Goal: Transaction & Acquisition: Book appointment/travel/reservation

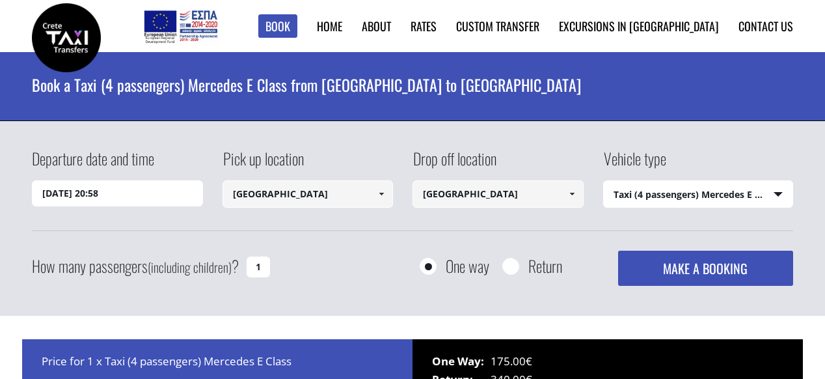
select select "540"
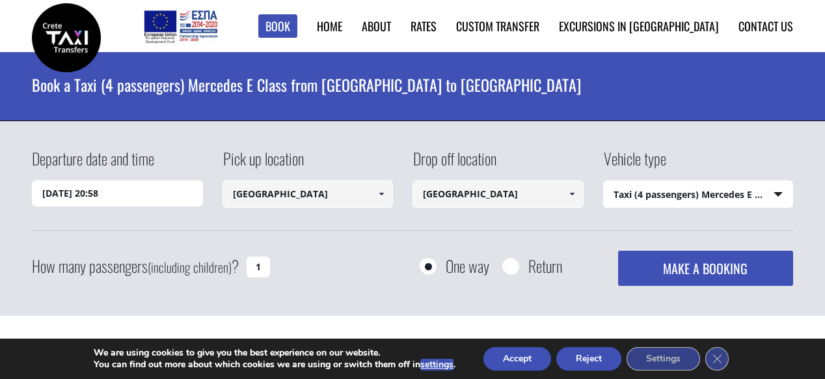
click at [381, 197] on span at bounding box center [381, 194] width 10 height 10
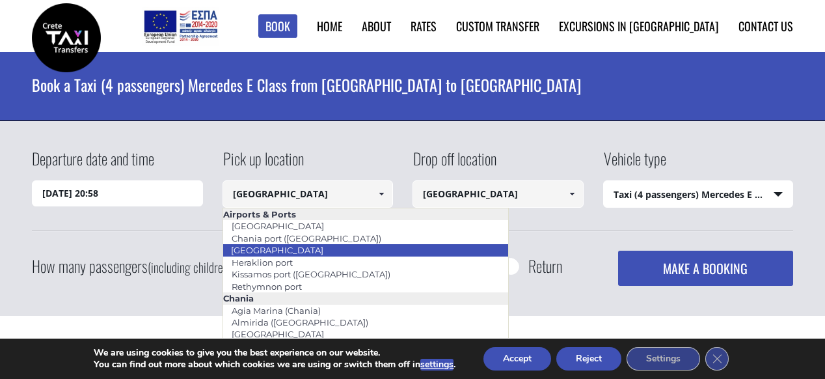
click at [296, 249] on link "[GEOGRAPHIC_DATA]" at bounding box center [277, 250] width 109 height 18
type input "[GEOGRAPHIC_DATA]"
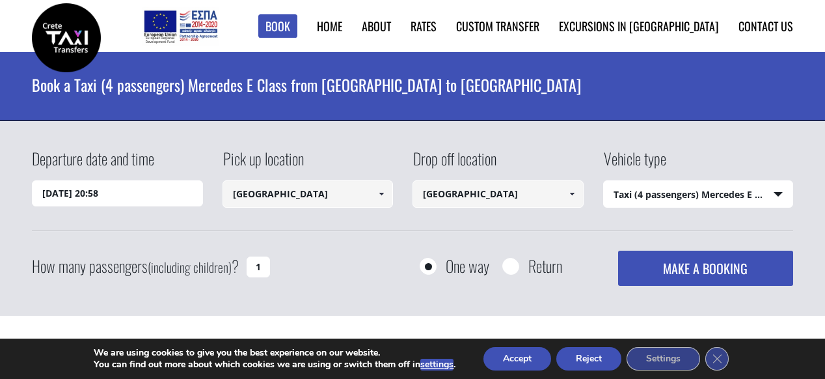
click at [523, 189] on input "Chania city" at bounding box center [498, 193] width 171 height 27
click at [574, 194] on span at bounding box center [572, 194] width 10 height 10
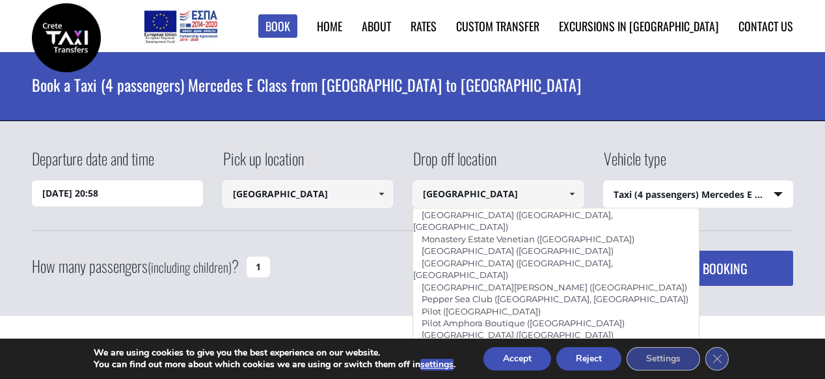
scroll to position [773, 0]
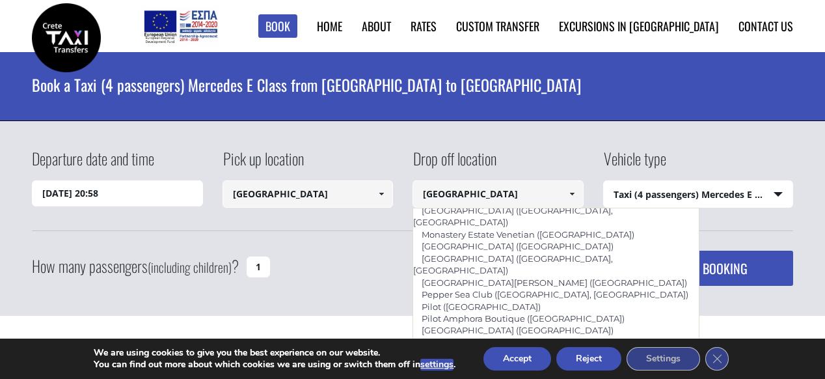
type input "Avra Imperial (Kolymbari, Chania)"
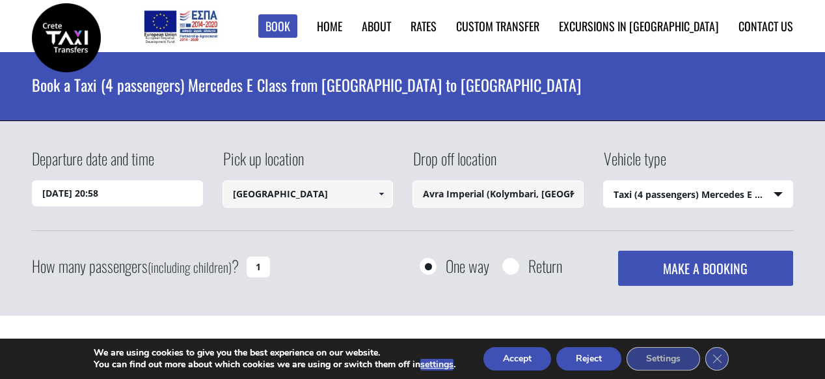
click at [675, 191] on select "Select vehicle type Taxi (4 passengers) Mercedes E Class Mini Van (7 passengers…" at bounding box center [698, 194] width 189 height 27
click at [265, 267] on input "1" at bounding box center [258, 266] width 23 height 21
type input "2"
click at [430, 238] on div "Departure date and time 15/09/2025 20:58 Pick up location Heraklion city Select…" at bounding box center [412, 216] width 761 height 139
click at [117, 189] on input "15/09/2025 20:58" at bounding box center [117, 193] width 171 height 26
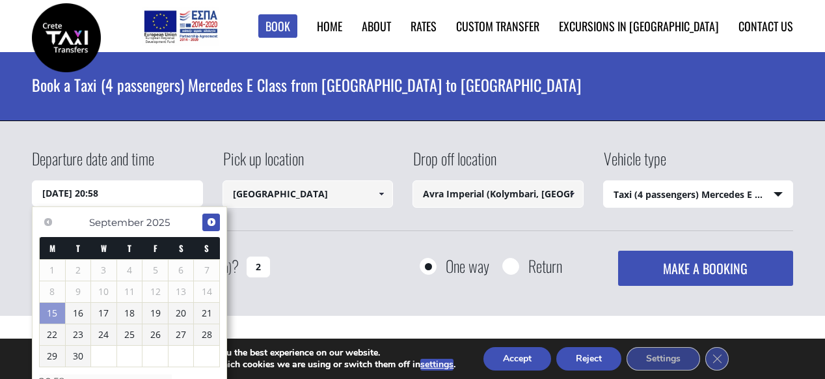
click at [212, 225] on span "Next" at bounding box center [211, 222] width 10 height 10
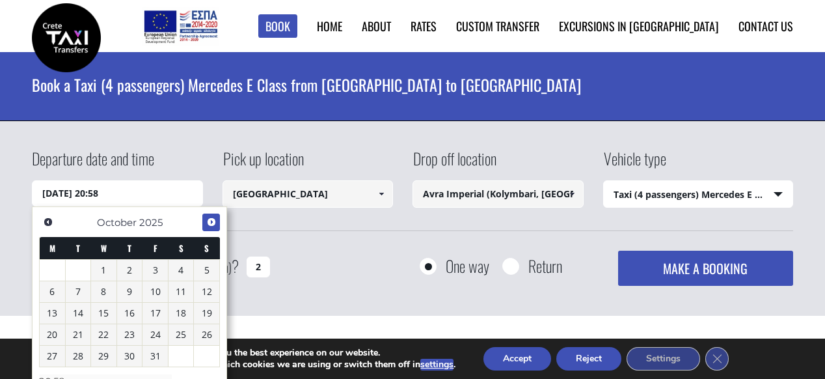
click at [212, 225] on span "Next" at bounding box center [211, 222] width 10 height 10
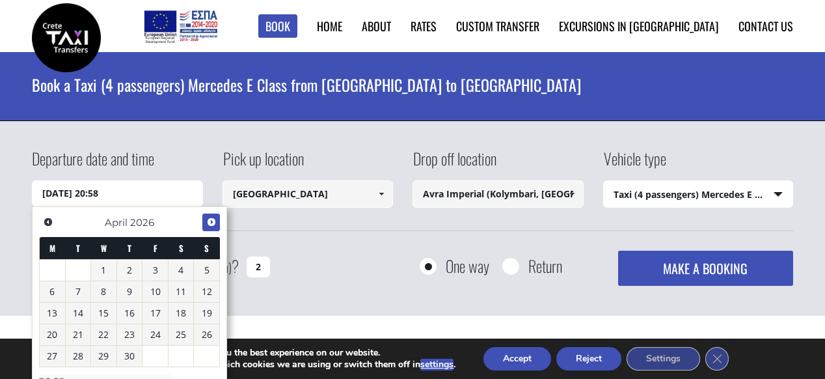
click at [212, 225] on span "Next" at bounding box center [211, 222] width 10 height 10
click at [44, 224] on span "Previous" at bounding box center [48, 222] width 10 height 10
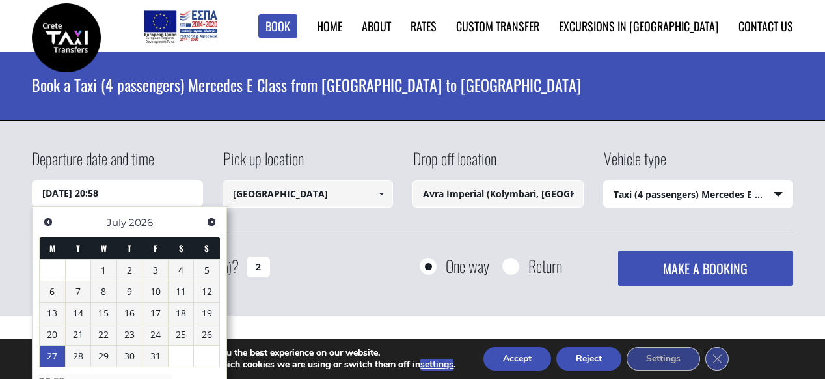
click at [52, 357] on link "27" at bounding box center [52, 356] width 25 height 21
click at [123, 192] on input "27/07/2026 00:00" at bounding box center [117, 193] width 171 height 26
click at [101, 189] on input "27/07/2026 00:00" at bounding box center [117, 193] width 171 height 26
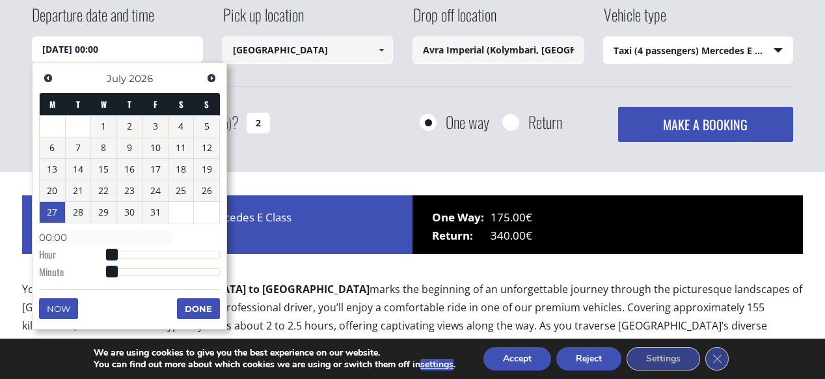
scroll to position [146, 0]
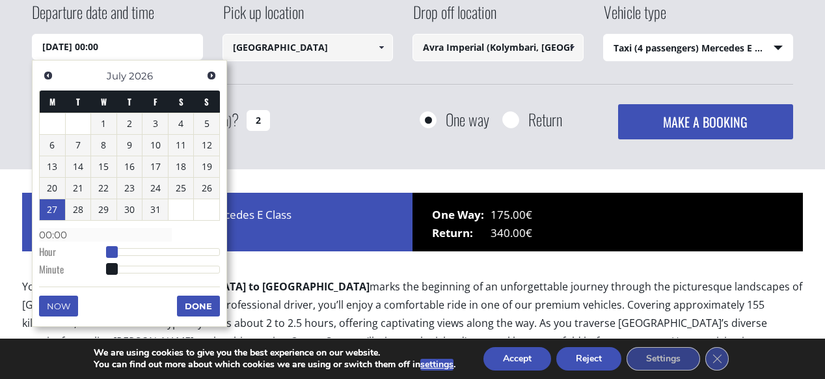
type input "27/07/2026 01:00"
type input "01:00"
type input "27/07/2026 02:00"
type input "02:00"
type input "27/07/2026 03:00"
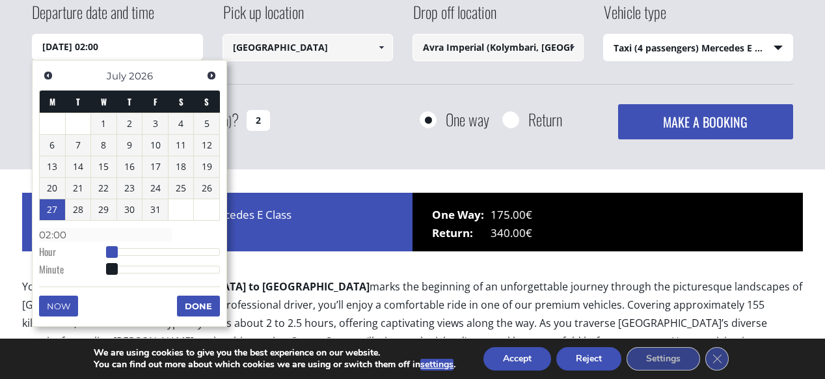
type input "03:00"
type input "27/07/2026 04:00"
type input "04:00"
type input "27/07/2026 05:00"
type input "05:00"
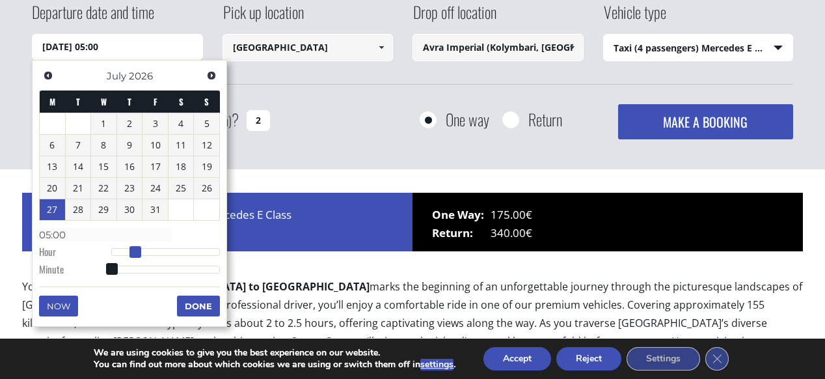
type input "27/07/2026 06:00"
type input "06:00"
type input "27/07/2026 08:00"
type input "08:00"
type input "27/07/2026 11:00"
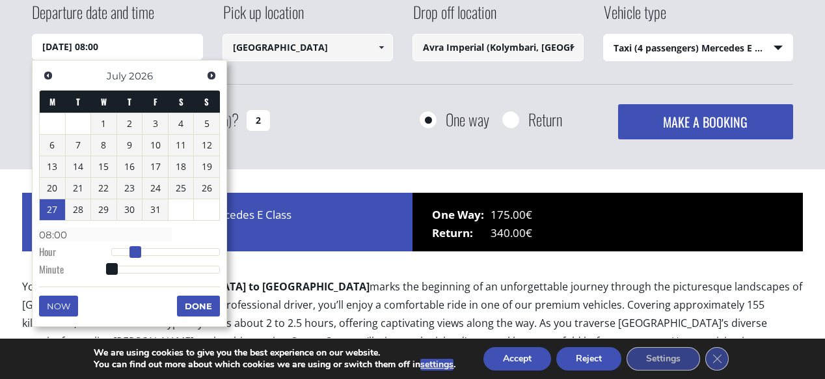
type input "11:00"
type input "27/07/2026 12:00"
type input "12:00"
type input "27/07/2026 13:00"
type input "13:00"
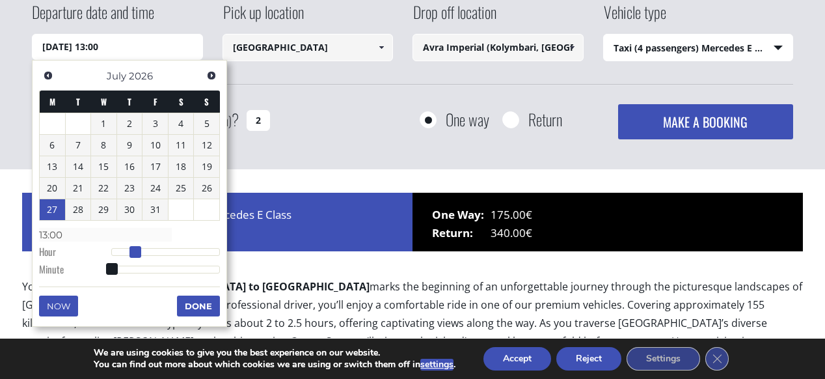
type input "27/07/2026 14:00"
type input "14:00"
type input "27/07/2026 15:00"
type input "15:00"
type input "27/07/2026 16:00"
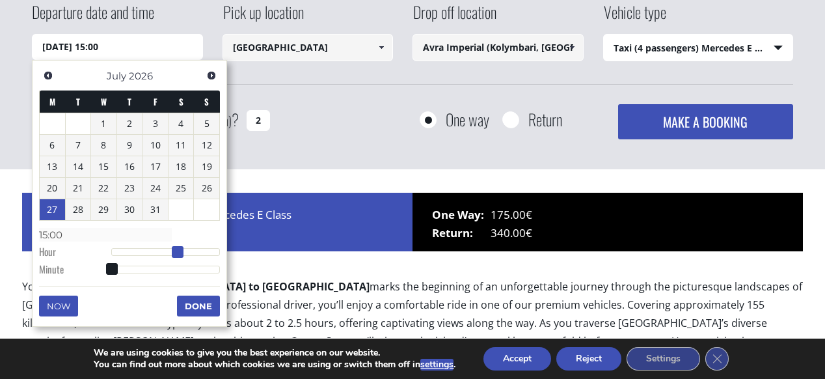
type input "16:00"
type input "27/07/2026 17:00"
type input "17:00"
type input "27/07/2026 18:00"
type input "18:00"
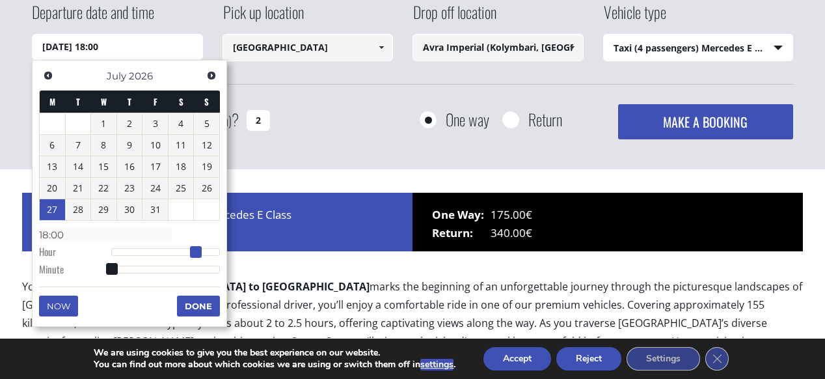
type input "27/07/2026 19:00"
type input "19:00"
type input "27/07/2026 20:00"
type input "20:00"
type input "27/07/2026 21:00"
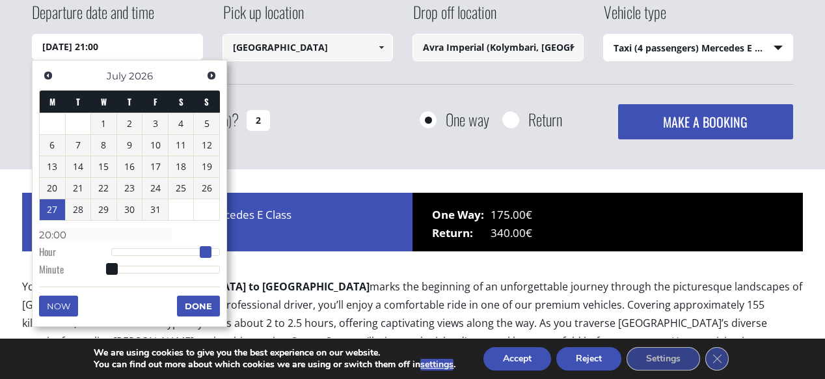
type input "21:00"
drag, startPoint x: 114, startPoint y: 253, endPoint x: 212, endPoint y: 262, distance: 98.7
click at [212, 262] on dl "Time 21:00 Hour Minute Second Millisecond Microsecond Time Zone -1200 -1100 -10…" at bounding box center [129, 251] width 181 height 55
type input "27/07/2026 21:01"
type input "21:01"
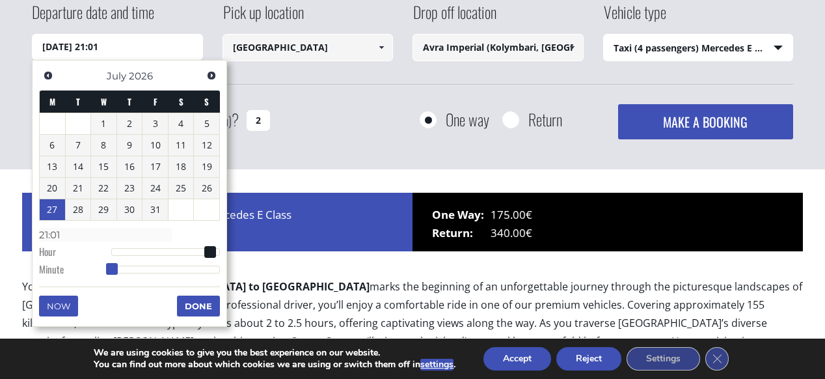
type input "27/07/2026 21:02"
type input "21:02"
type input "27/07/2026 21:04"
type input "21:04"
type input "27/07/2026 21:06"
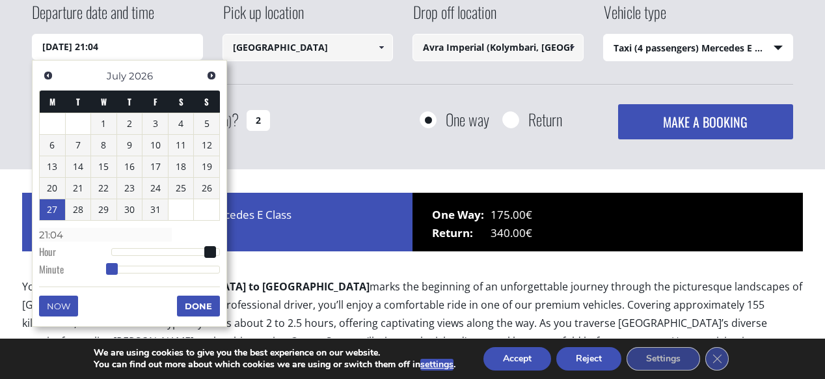
type input "21:06"
type input "27/07/2026 21:07"
type input "21:07"
type input "27/07/2026 21:10"
type input "21:10"
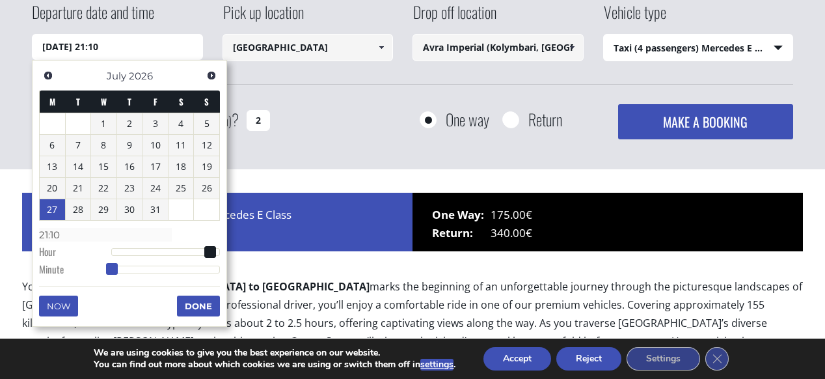
type input "27/07/2026 21:13"
type input "21:13"
type input "27/07/2026 21:16"
type input "21:16"
type input "27/07/2026 21:18"
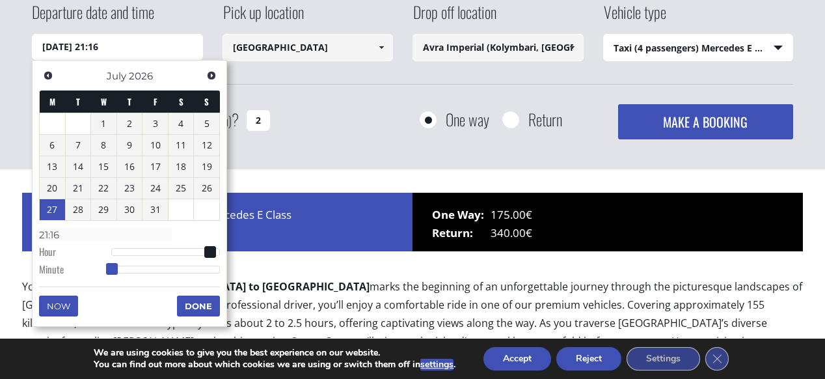
type input "21:18"
type input "27/07/2026 21:19"
type input "21:19"
type input "27/07/2026 21:21"
type input "21:21"
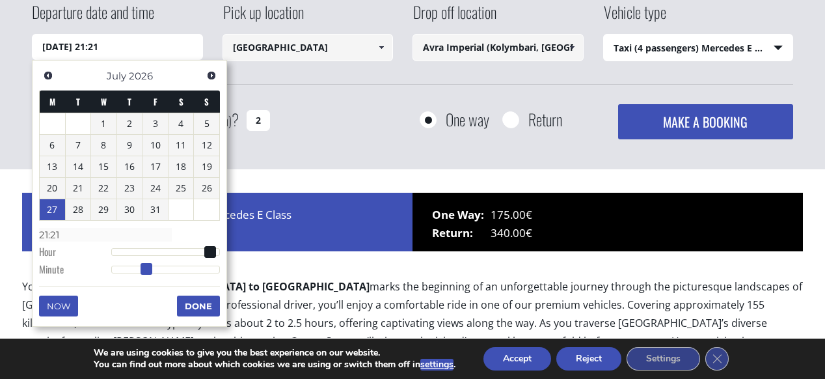
type input "27/07/2026 21:23"
type input "21:23"
type input "27/07/2026 21:24"
type input "21:24"
type input "27/07/2026 21:25"
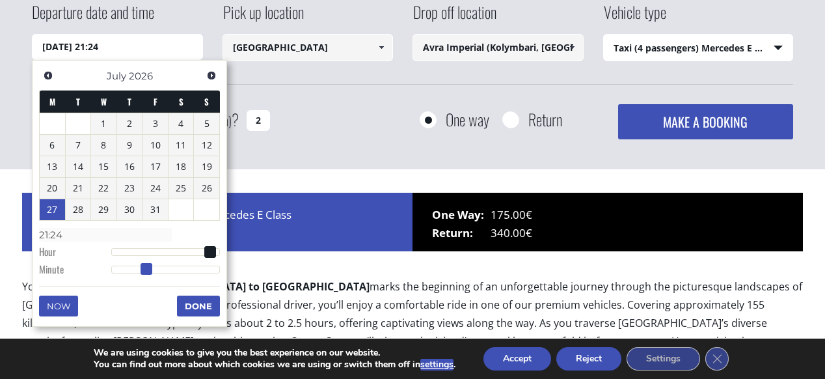
type input "21:25"
type input "27/07/2026 21:26"
type input "21:26"
type input "27/07/2026 21:27"
type input "21:27"
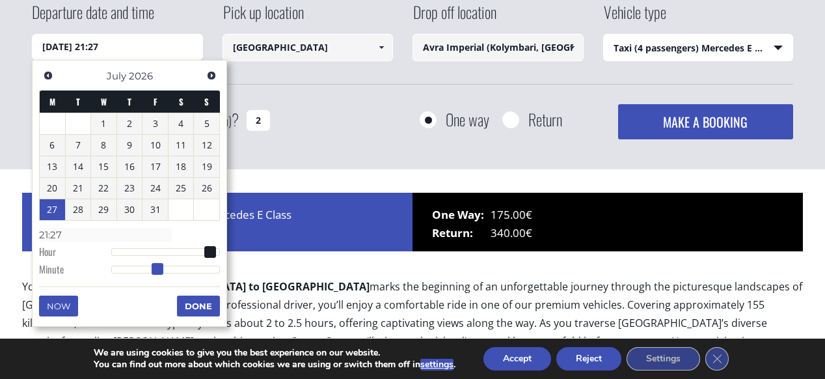
type input "27/07/2026 21:28"
type input "21:28"
type input "27/07/2026 21:29"
type input "21:29"
type input "27/07/2026 21:30"
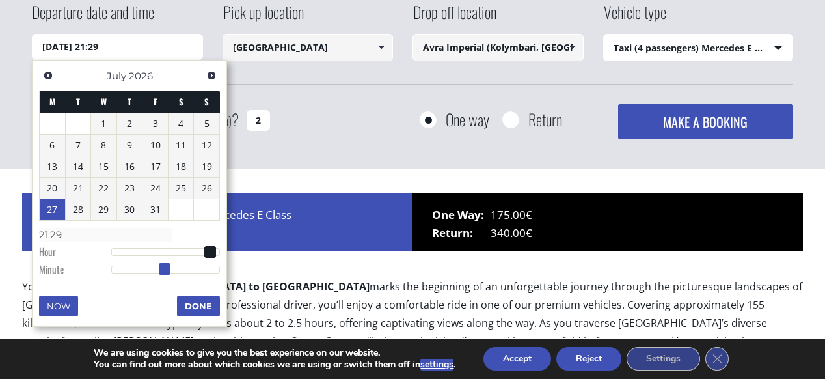
type input "21:30"
type input "27/07/2026 21:33"
type input "21:33"
type input "27/07/2026 21:35"
type input "21:35"
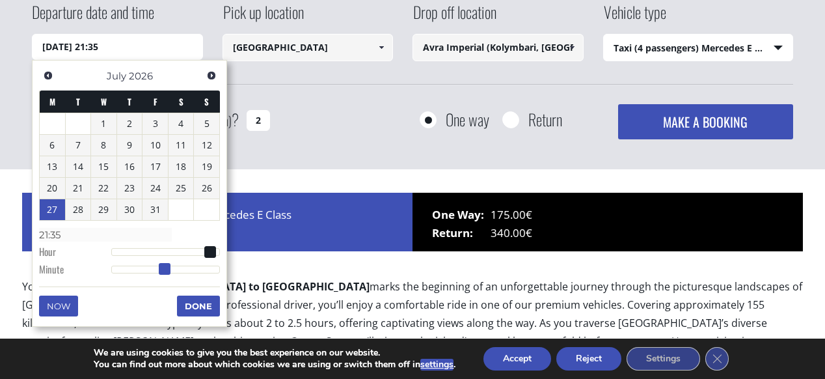
type input "27/07/2026 21:39"
type input "21:39"
type input "27/07/2026 21:41"
type input "21:41"
type input "27/07/2026 21:43"
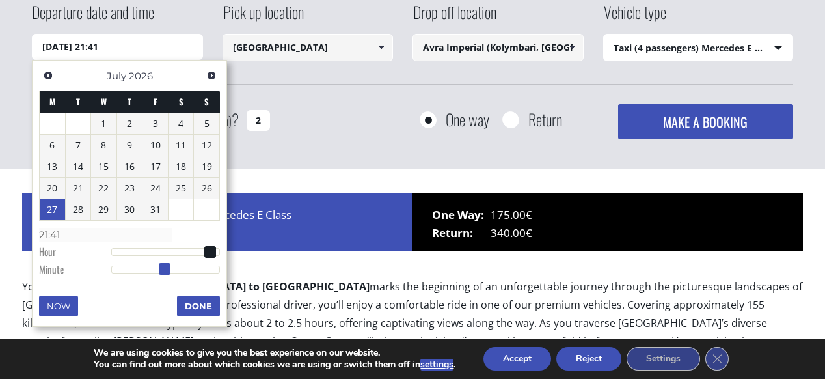
type input "21:43"
type input "27/07/2026 21:44"
type input "21:44"
drag, startPoint x: 115, startPoint y: 268, endPoint x: 194, endPoint y: 293, distance: 83.2
click at [194, 293] on div "Previous Next July 2026 M T W T F S S 1 2 3 4 5 6 7 8 9 10 11 12 13 14 15 16 17…" at bounding box center [129, 193] width 195 height 267
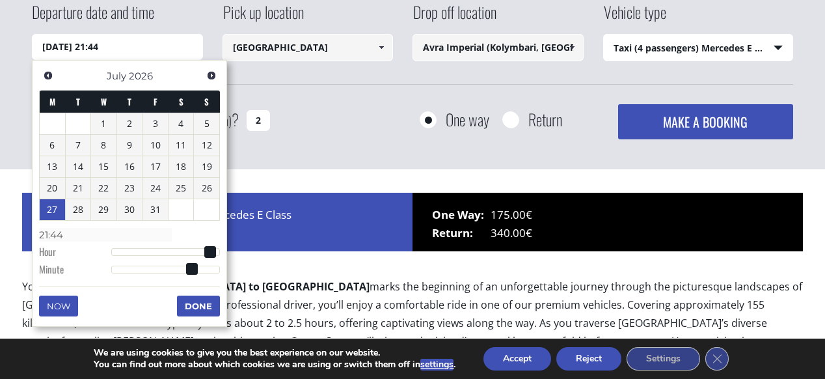
click at [199, 311] on button "Done" at bounding box center [198, 305] width 43 height 21
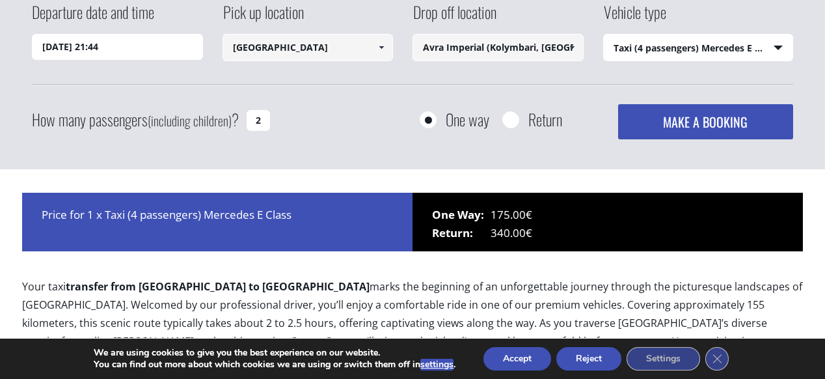
click at [662, 127] on button "MAKE A BOOKING" at bounding box center [705, 121] width 175 height 35
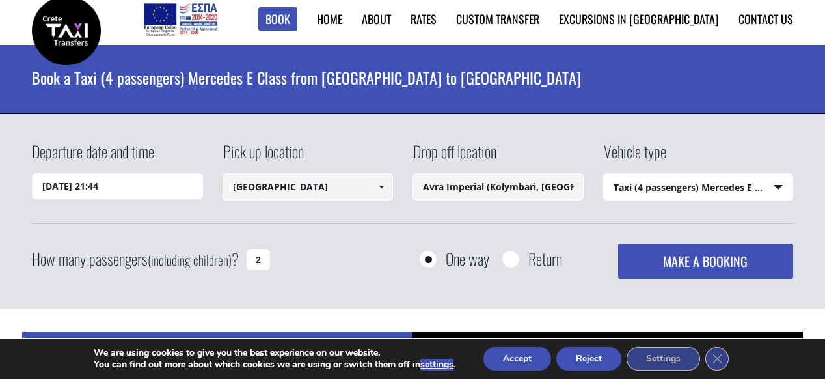
scroll to position [0, 0]
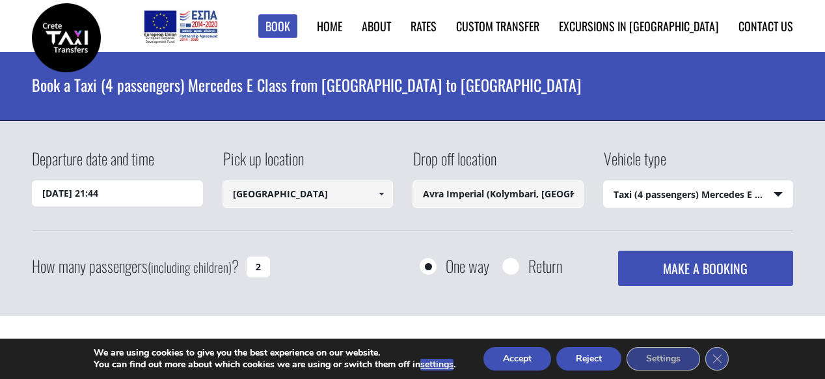
click at [573, 194] on span at bounding box center [572, 194] width 10 height 10
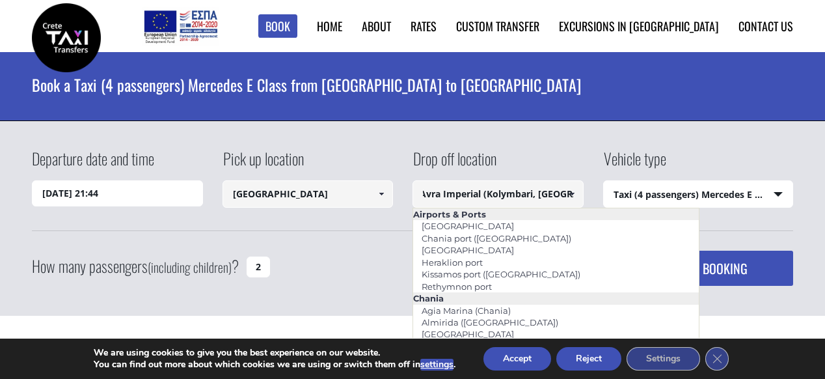
click at [542, 198] on input "Avra Imperial (Kolymbari, Chania)" at bounding box center [498, 193] width 171 height 27
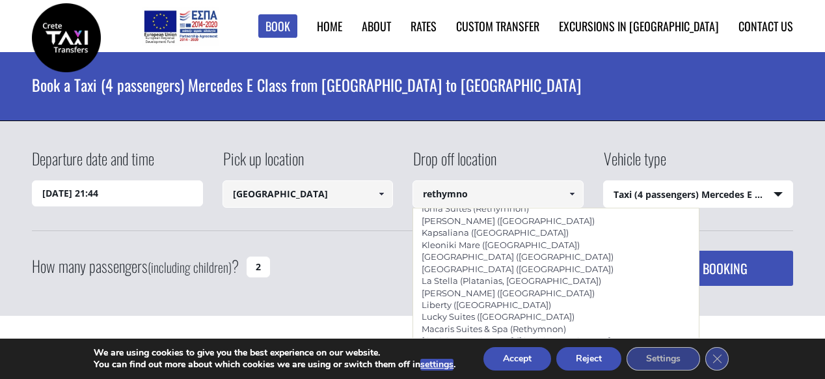
scroll to position [663, 0]
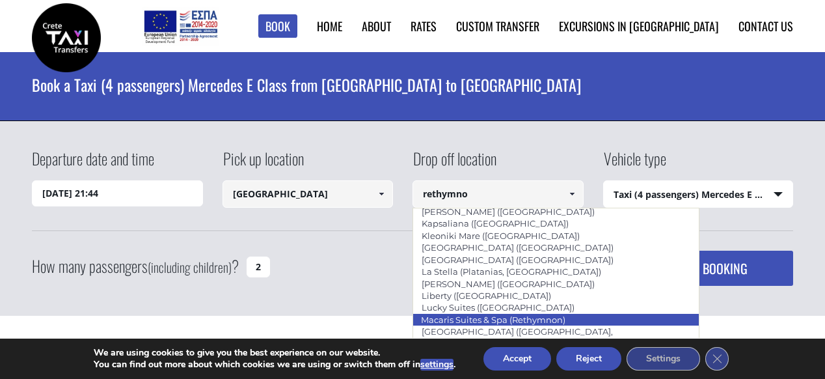
click at [506, 310] on link "Macaris Suites & Spa (Rethymnon)" at bounding box center [493, 319] width 161 height 18
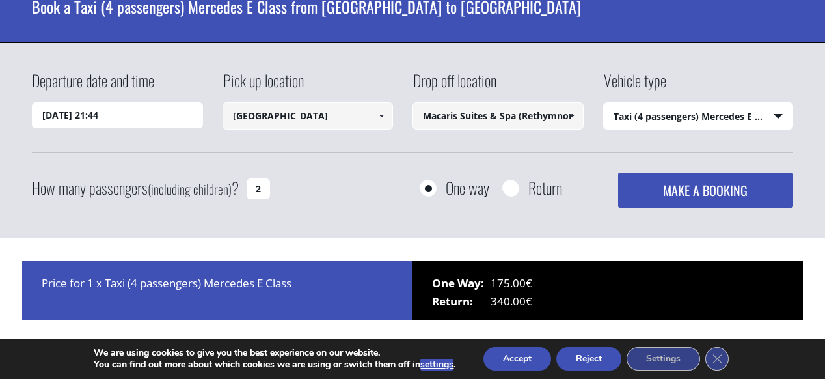
scroll to position [80, 0]
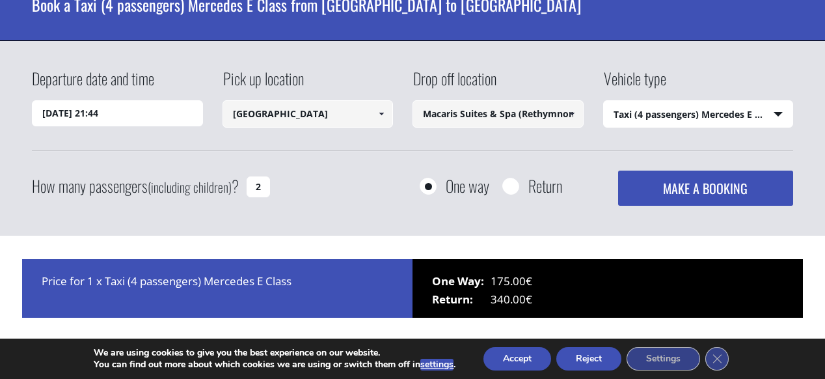
click at [638, 187] on button "MAKE A BOOKING" at bounding box center [705, 188] width 175 height 35
click at [558, 118] on input "Macaris Suites & Spa (Rethymnon)" at bounding box center [498, 113] width 171 height 27
click at [573, 115] on span at bounding box center [572, 114] width 10 height 10
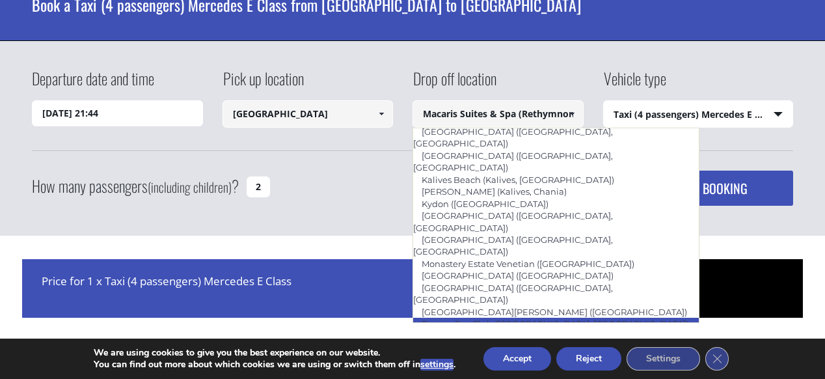
scroll to position [660, 0]
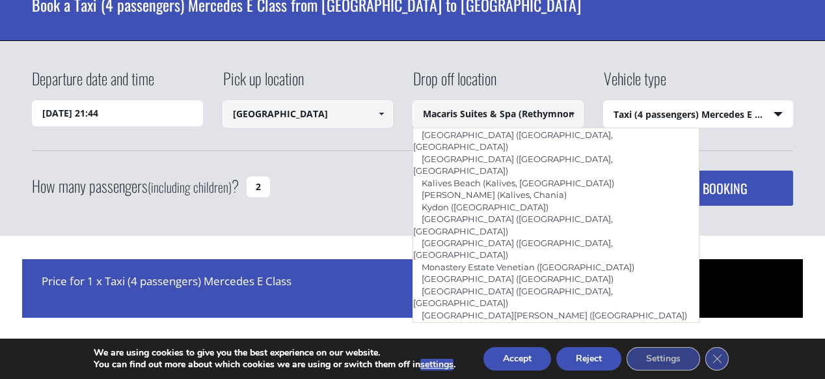
click at [508, 112] on input "Macaris Suites & Spa (Rethymnon)" at bounding box center [498, 113] width 171 height 27
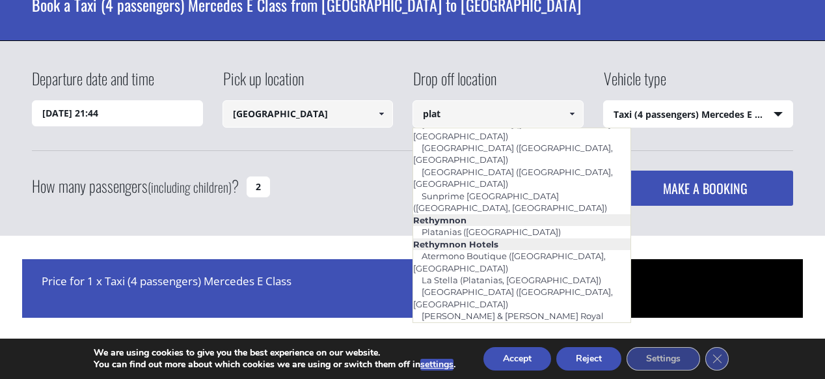
scroll to position [10, 0]
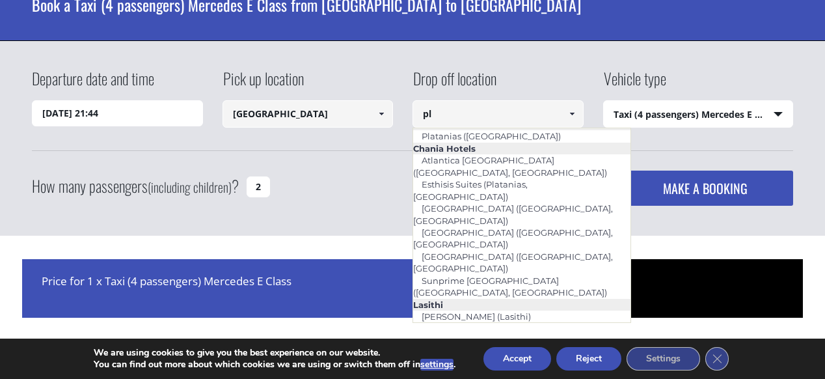
type input "p"
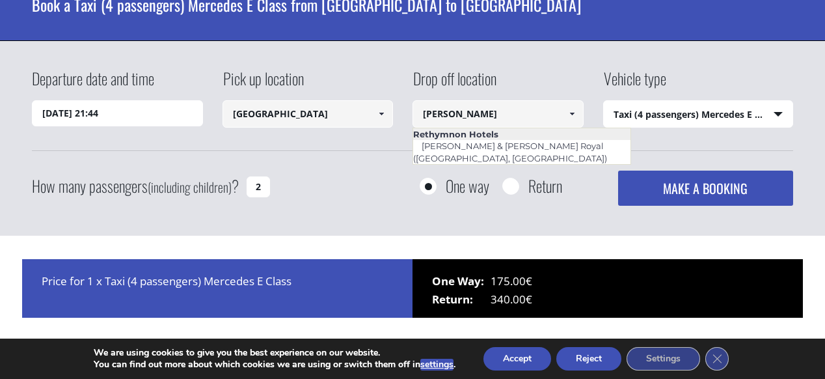
scroll to position [0, 0]
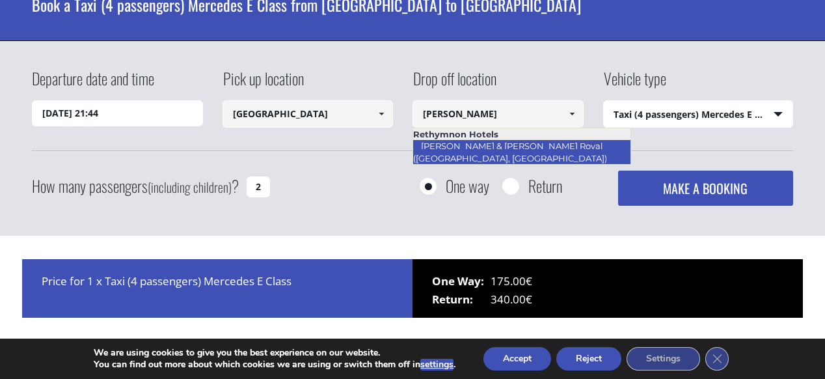
click at [527, 147] on link "[PERSON_NAME] & [PERSON_NAME] ([GEOGRAPHIC_DATA], [GEOGRAPHIC_DATA])" at bounding box center [514, 152] width 203 height 30
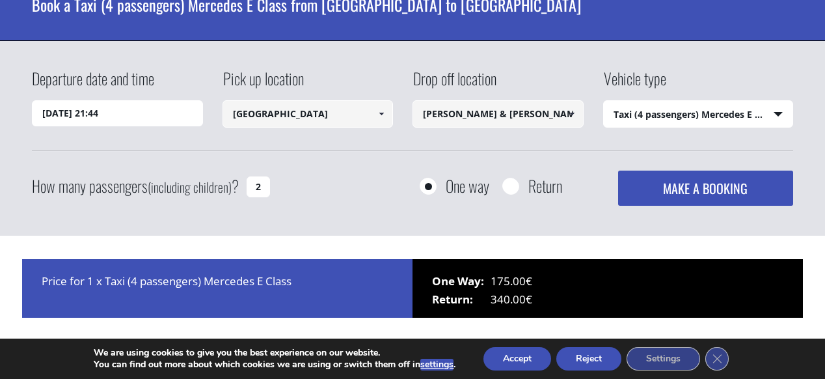
type input "[PERSON_NAME] & [PERSON_NAME] ([GEOGRAPHIC_DATA], [GEOGRAPHIC_DATA])"
click at [691, 183] on button "MAKE A BOOKING" at bounding box center [705, 188] width 175 height 35
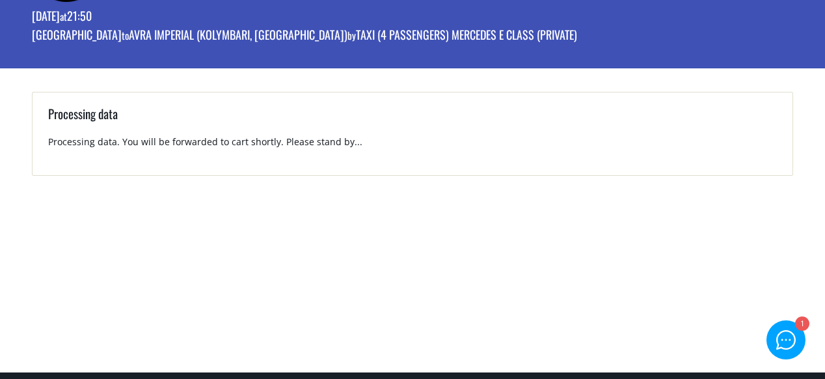
scroll to position [75, 0]
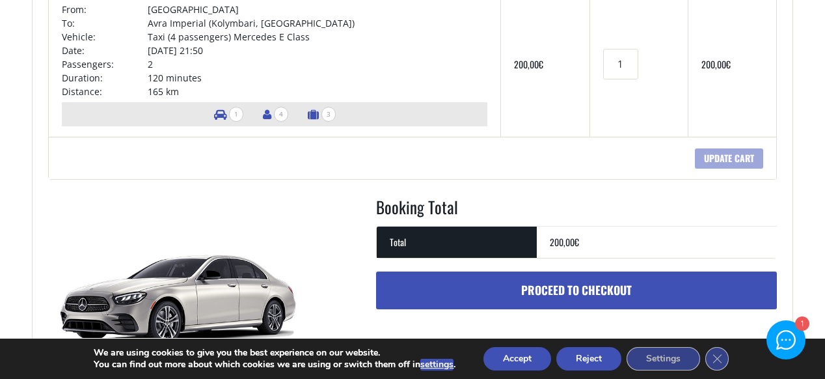
scroll to position [292, 0]
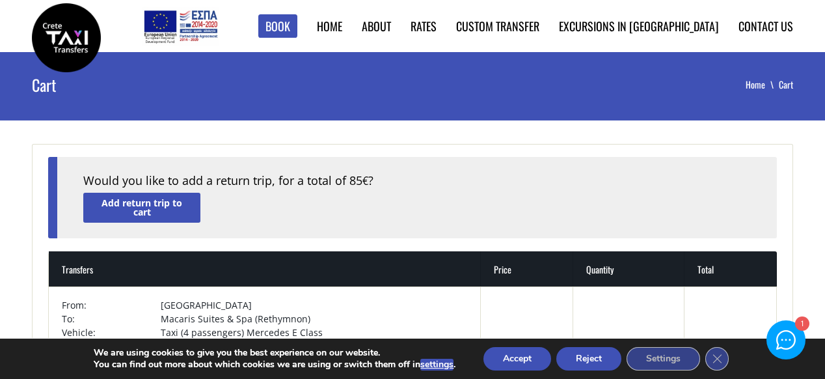
scroll to position [42, 0]
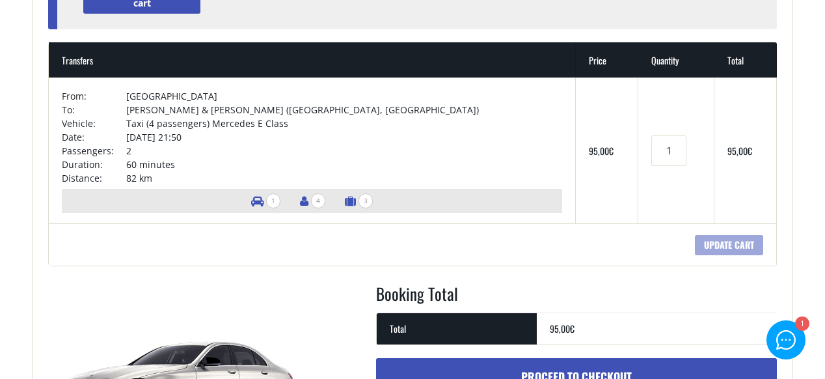
scroll to position [216, 0]
